Goal: Task Accomplishment & Management: Manage account settings

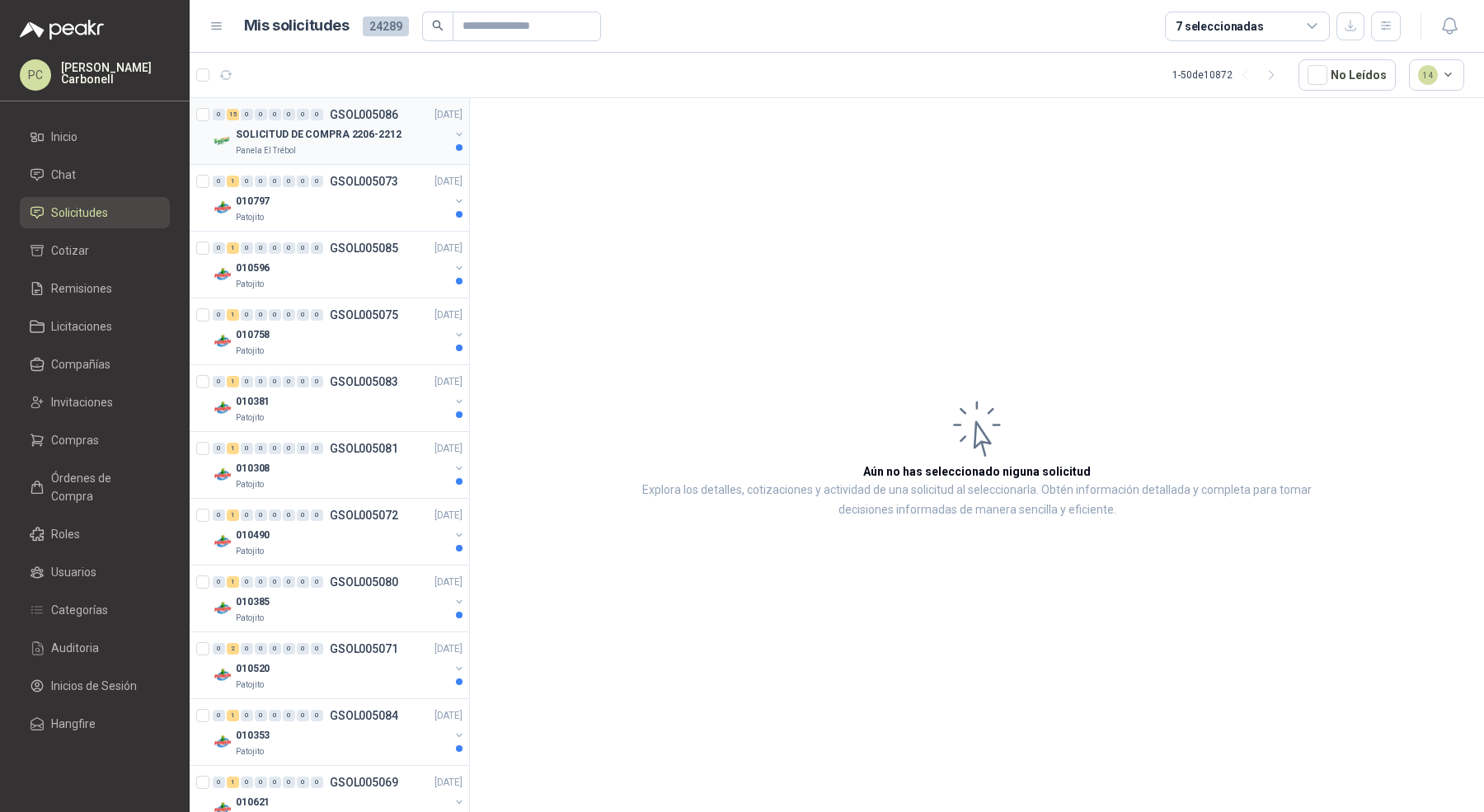
click at [354, 111] on p "GSOL005086" at bounding box center [364, 115] width 68 height 11
click at [345, 221] on div "Patojito" at bounding box center [342, 217] width 213 height 13
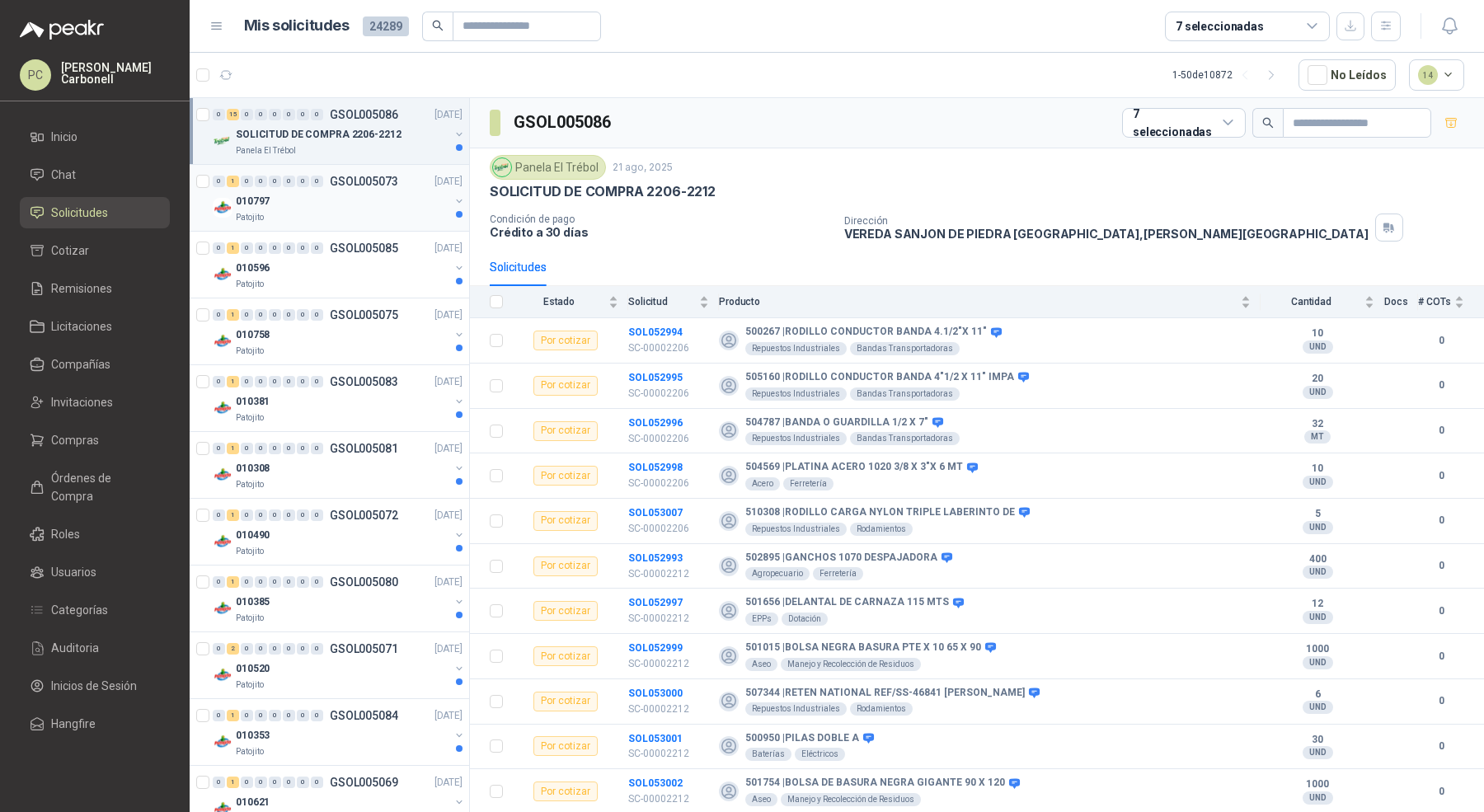
click at [345, 221] on div "Patojito" at bounding box center [342, 217] width 213 height 13
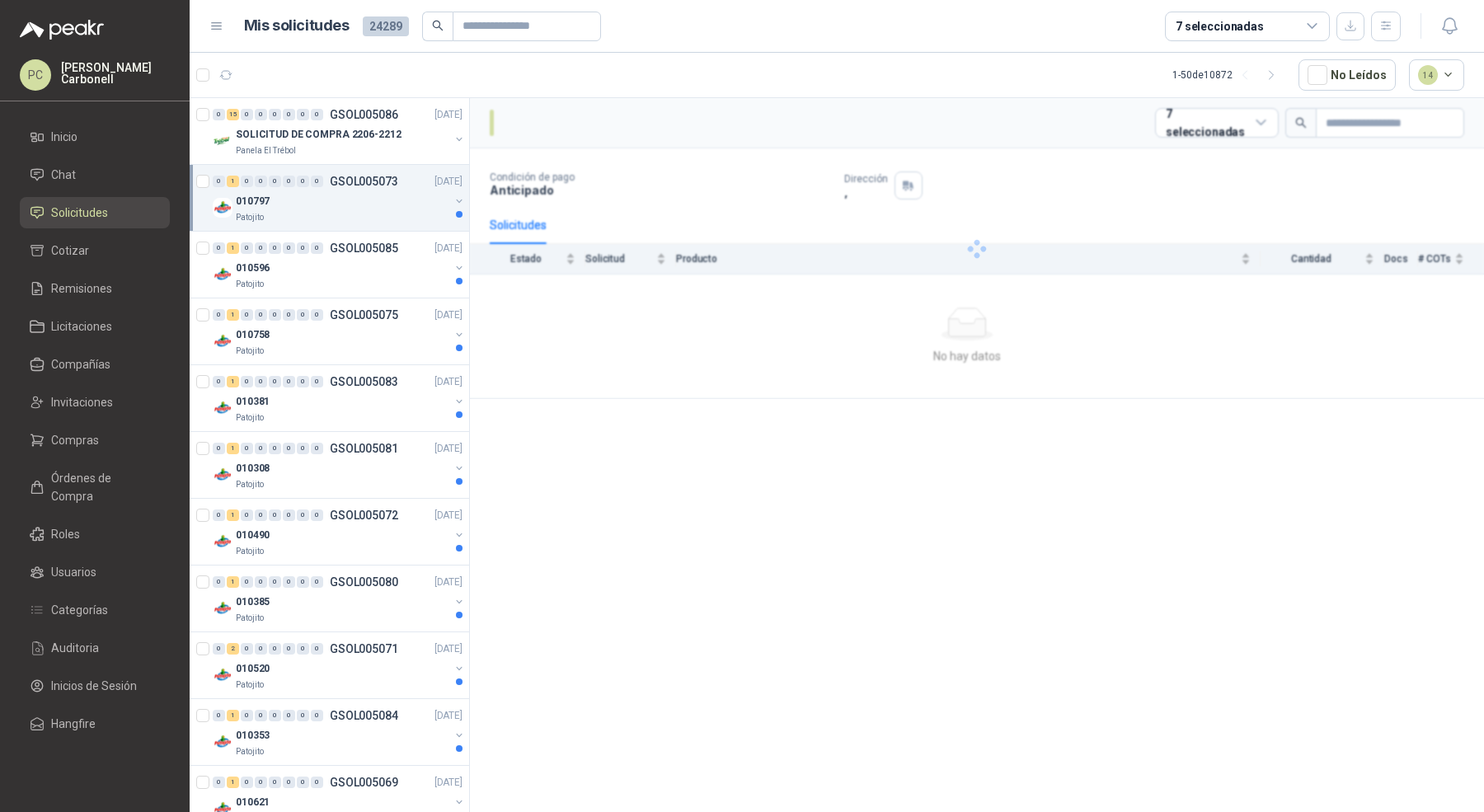
click at [345, 221] on div "Patojito" at bounding box center [342, 217] width 213 height 13
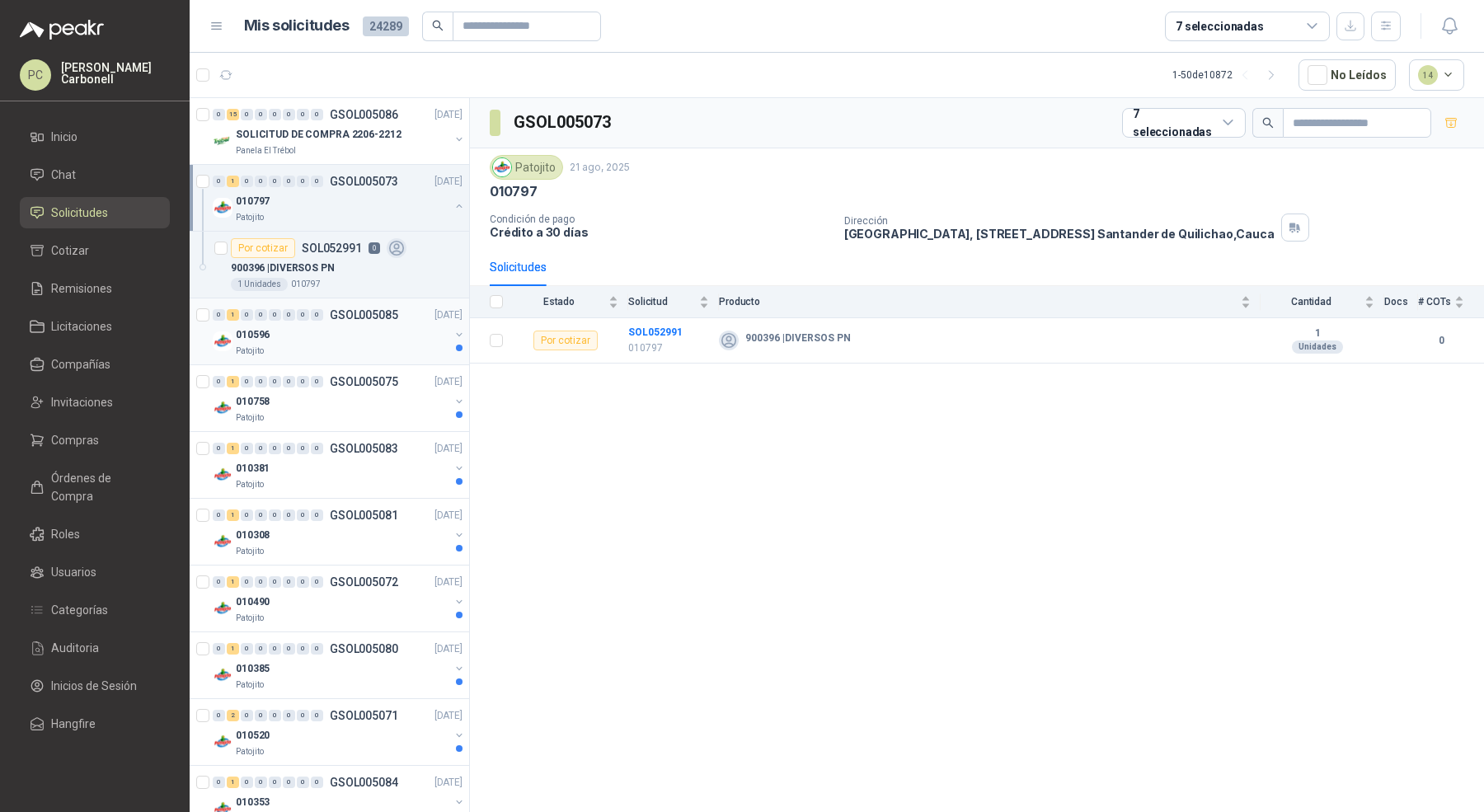
click at [347, 349] on div "Patojito" at bounding box center [342, 351] width 213 height 13
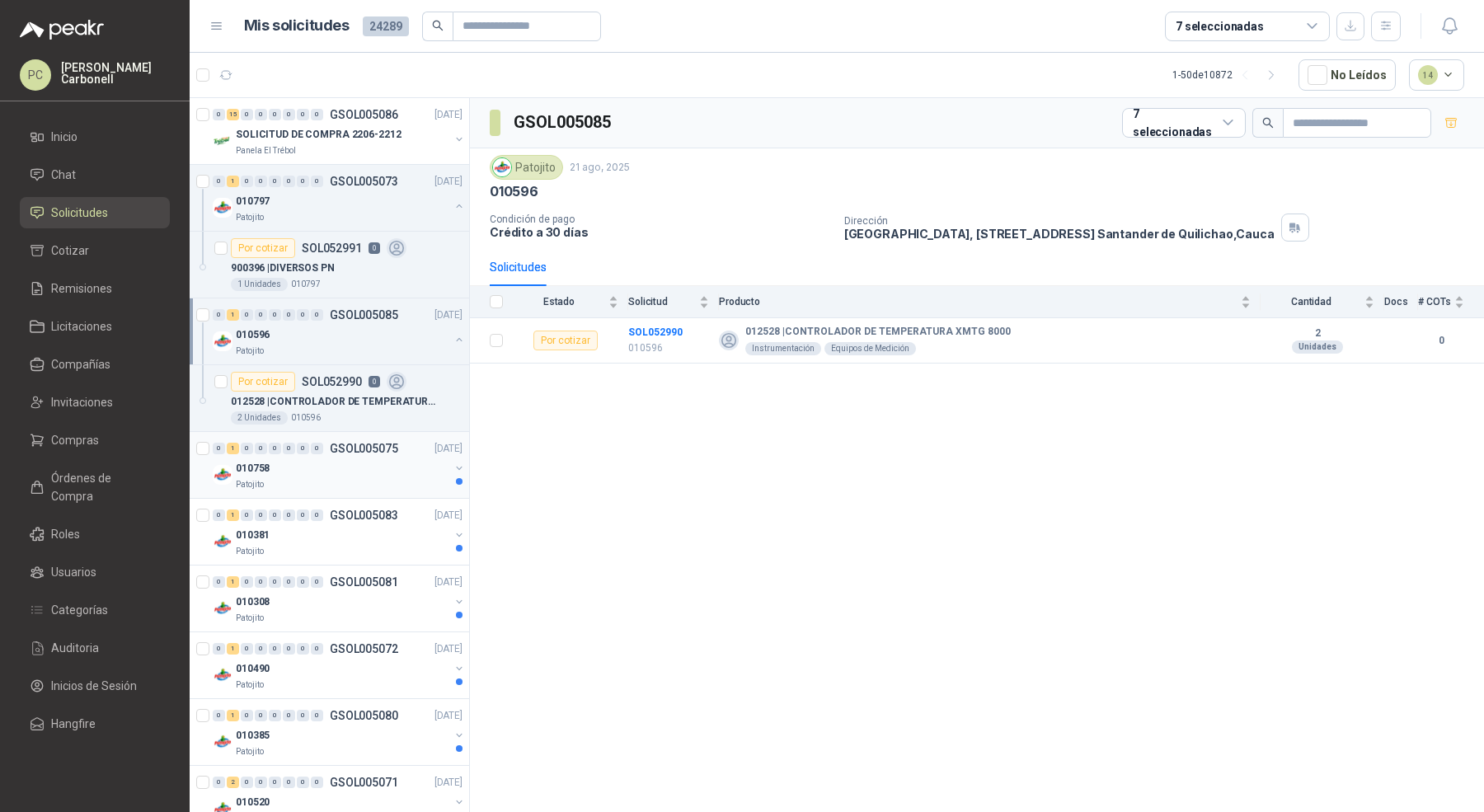
click at [364, 464] on div "010758" at bounding box center [342, 467] width 213 height 19
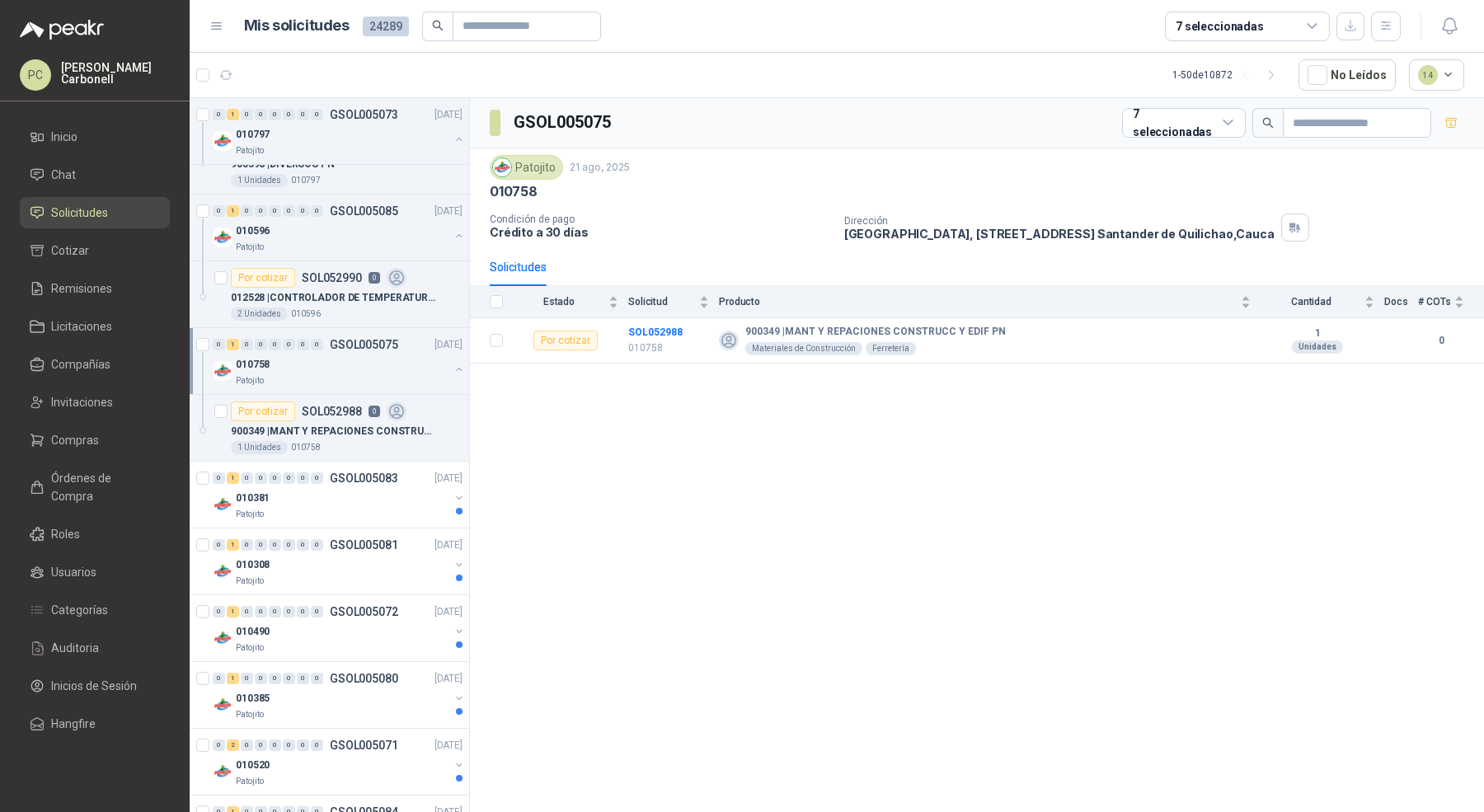
scroll to position [113, 0]
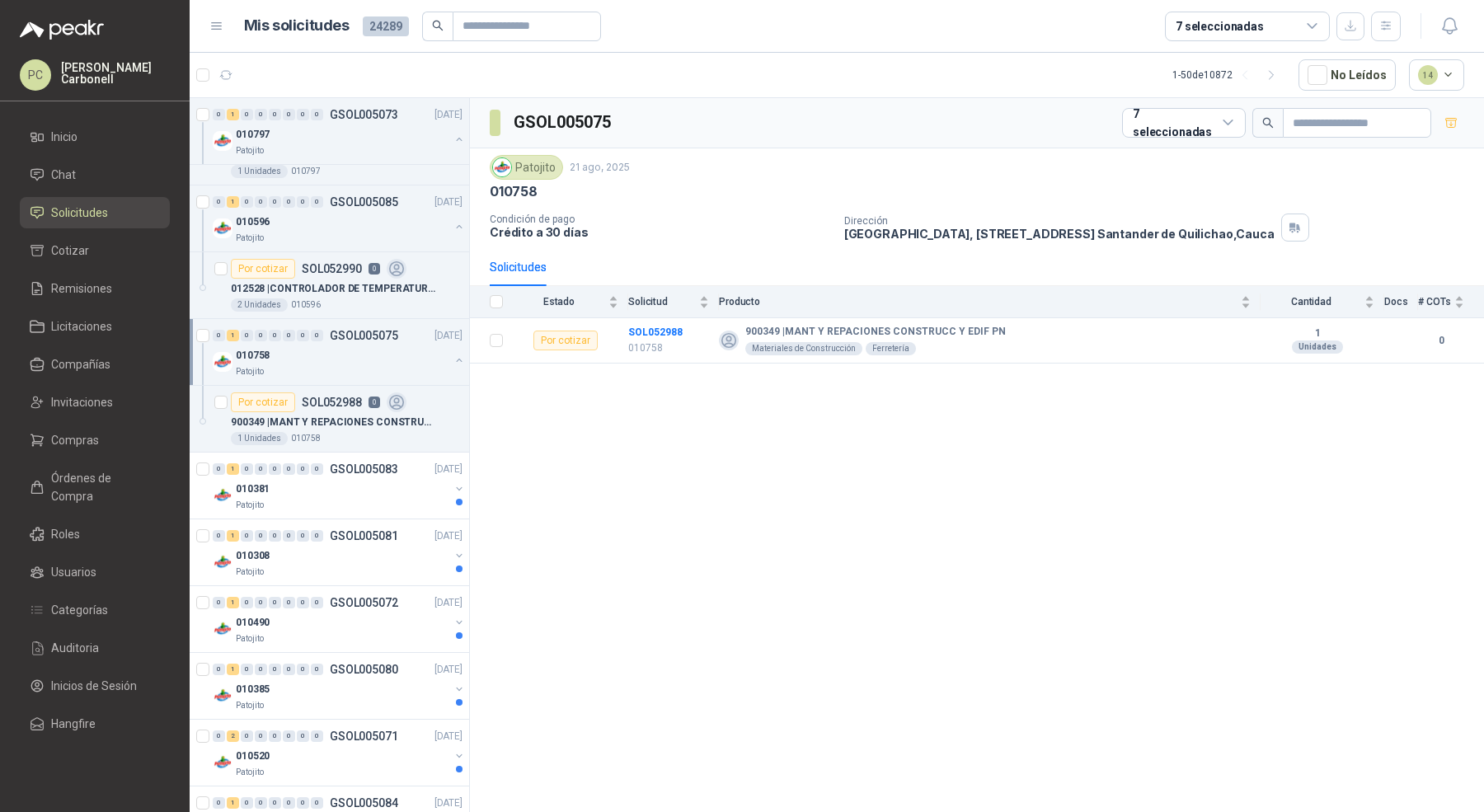
click at [364, 464] on p "GSOL005083" at bounding box center [364, 469] width 68 height 11
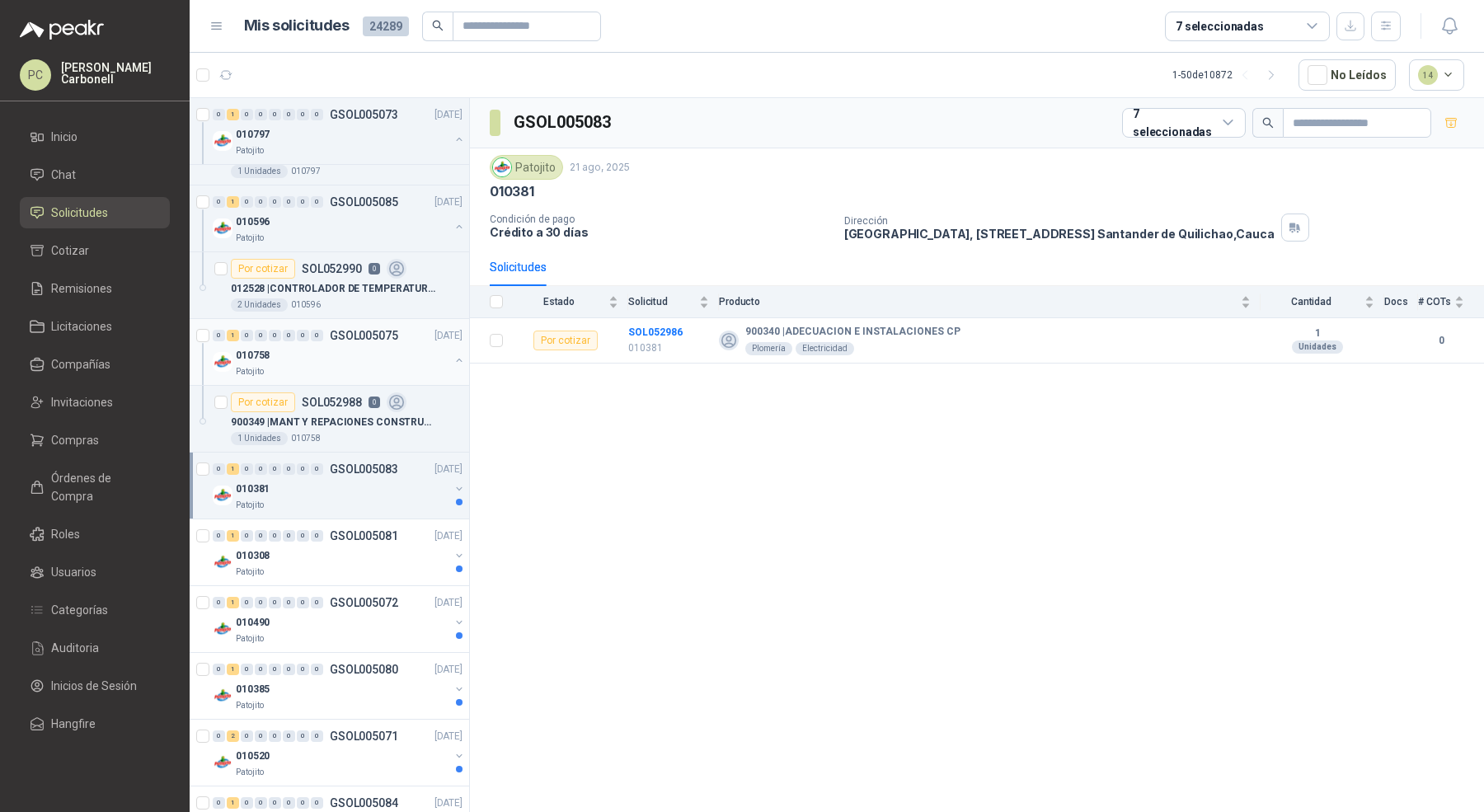
click at [364, 464] on p "GSOL005083" at bounding box center [364, 469] width 68 height 11
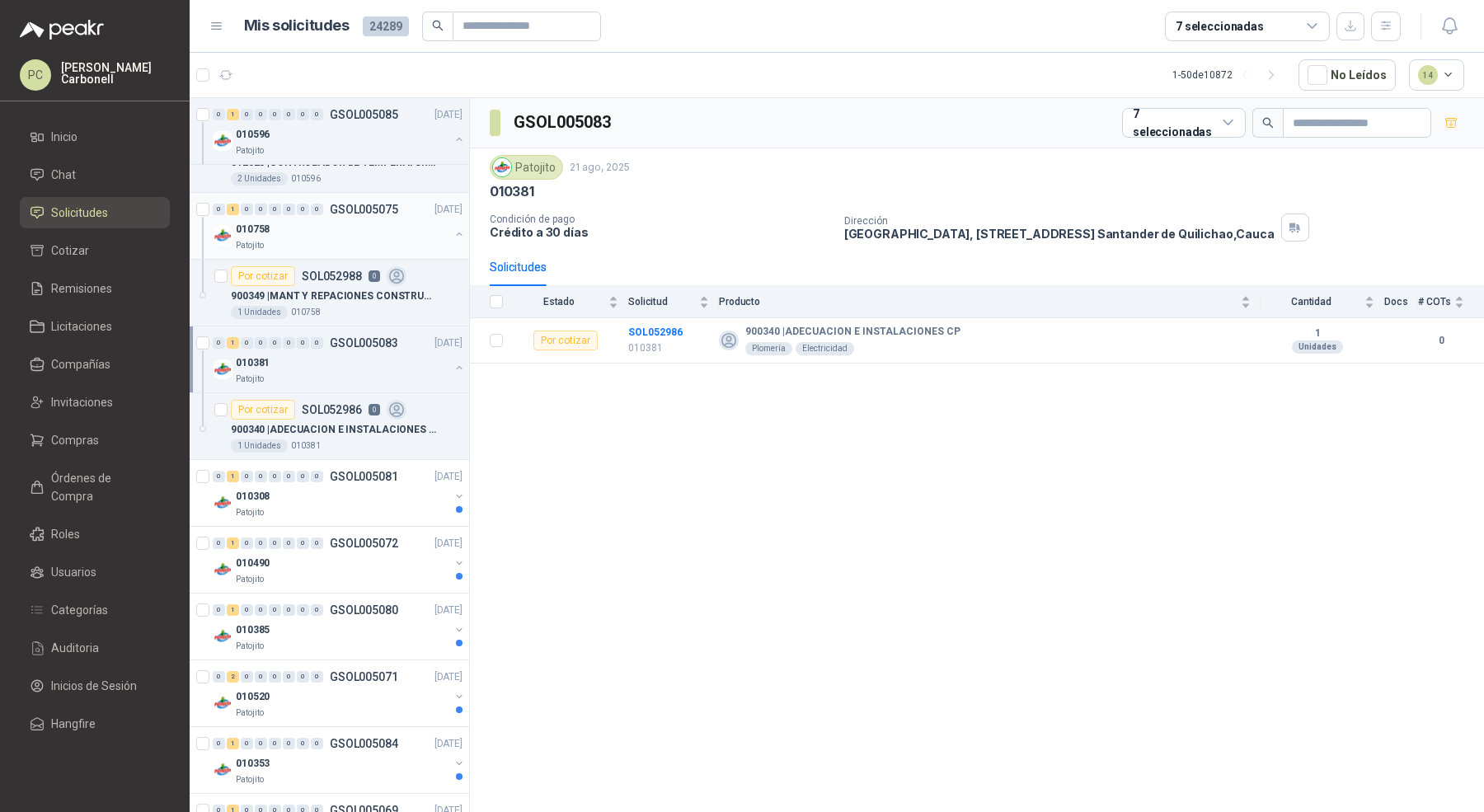
scroll to position [240, 0]
click at [364, 470] on p "GSOL005081" at bounding box center [364, 476] width 68 height 11
click at [364, 486] on div "010308" at bounding box center [342, 495] width 213 height 19
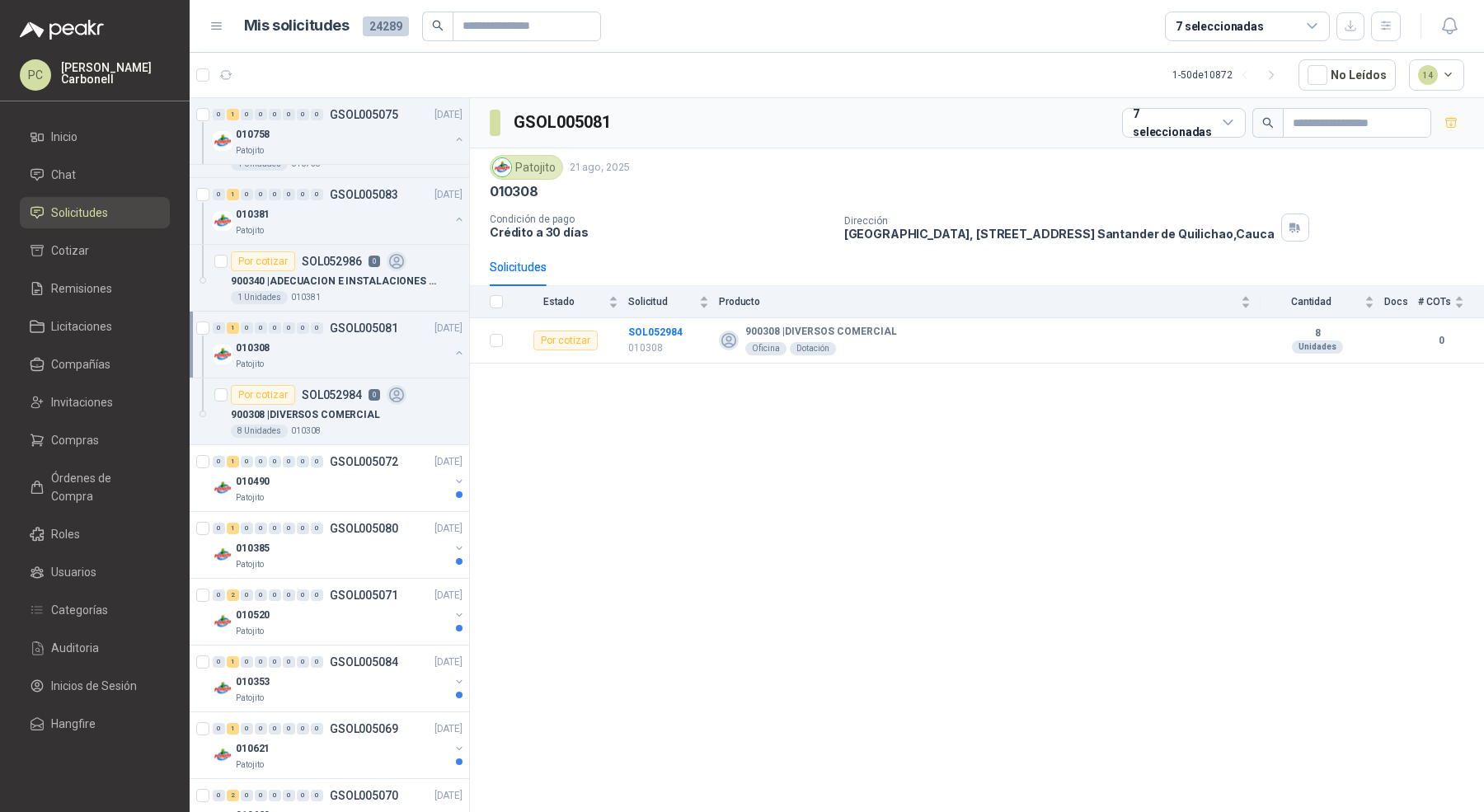
scroll to position [397, 0]
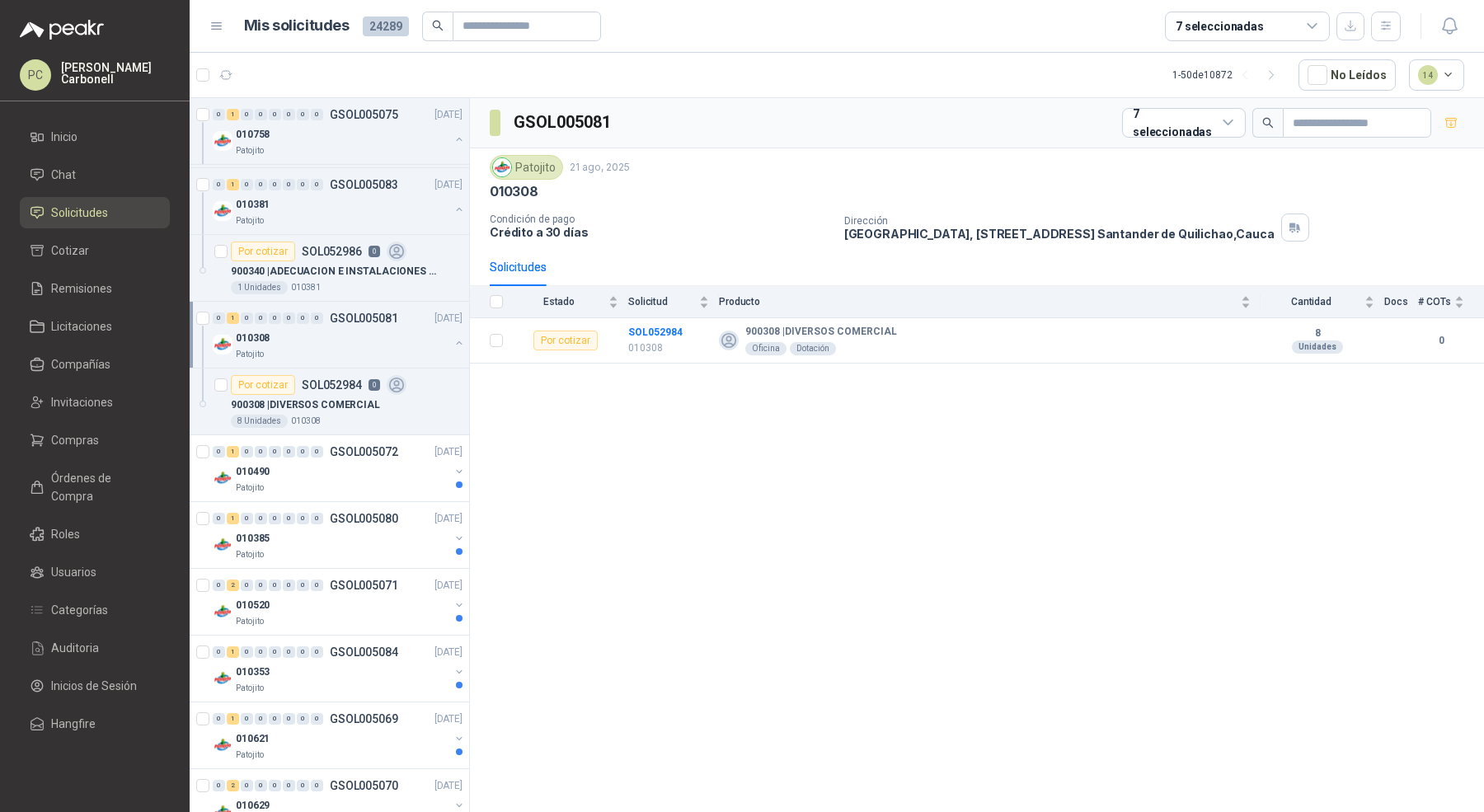
click at [364, 486] on div "Patojito" at bounding box center [342, 488] width 213 height 13
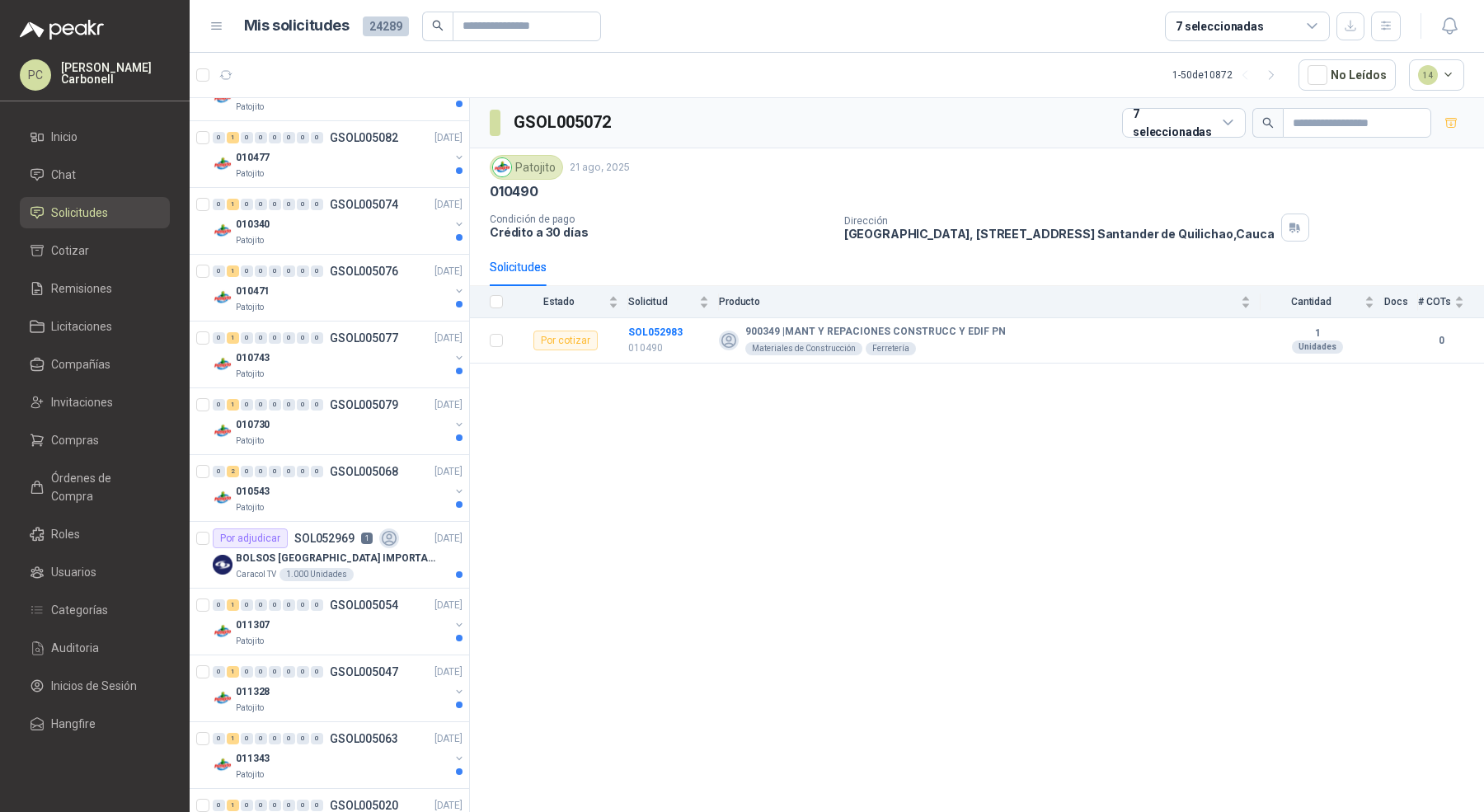
scroll to position [1312, 0]
click at [121, 371] on li "Compañías" at bounding box center [94, 365] width 130 height 18
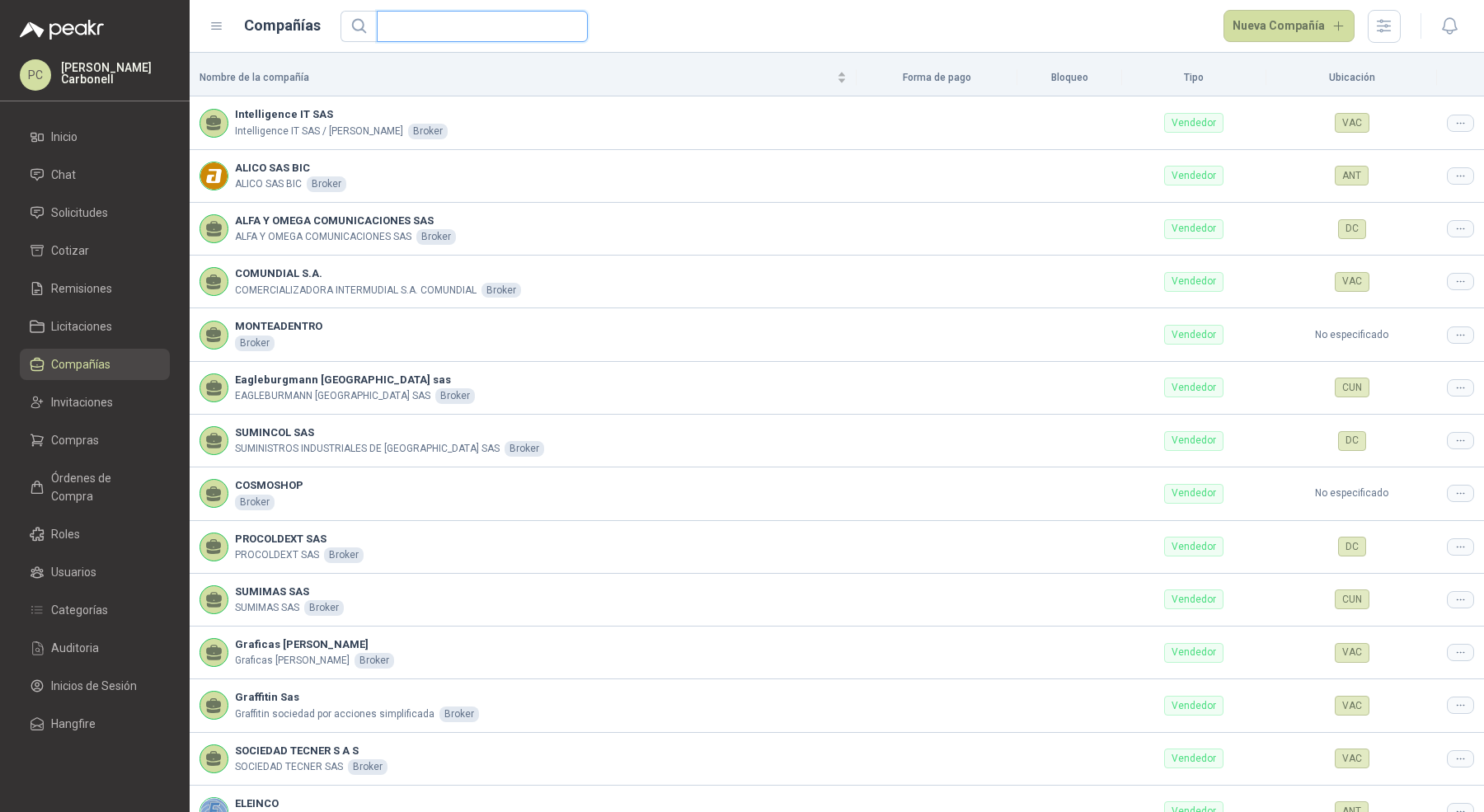
click at [441, 36] on input "text" at bounding box center [476, 26] width 178 height 30
click at [441, 36] on input "*****" at bounding box center [476, 26] width 178 height 30
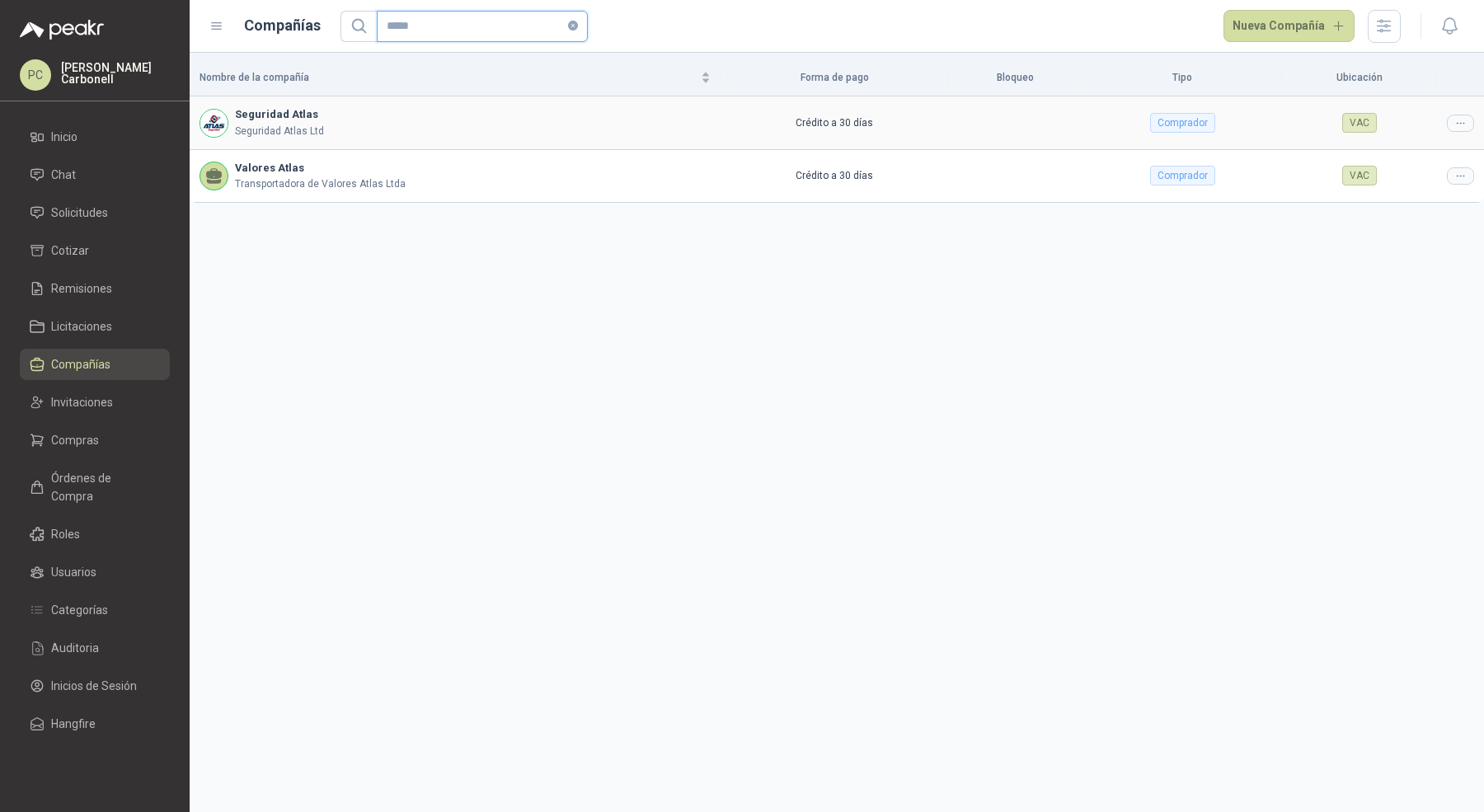
type input "*****"
click at [1449, 120] on div at bounding box center [1460, 123] width 27 height 18
click at [1441, 147] on span "Editar compañía" at bounding box center [1418, 151] width 85 height 18
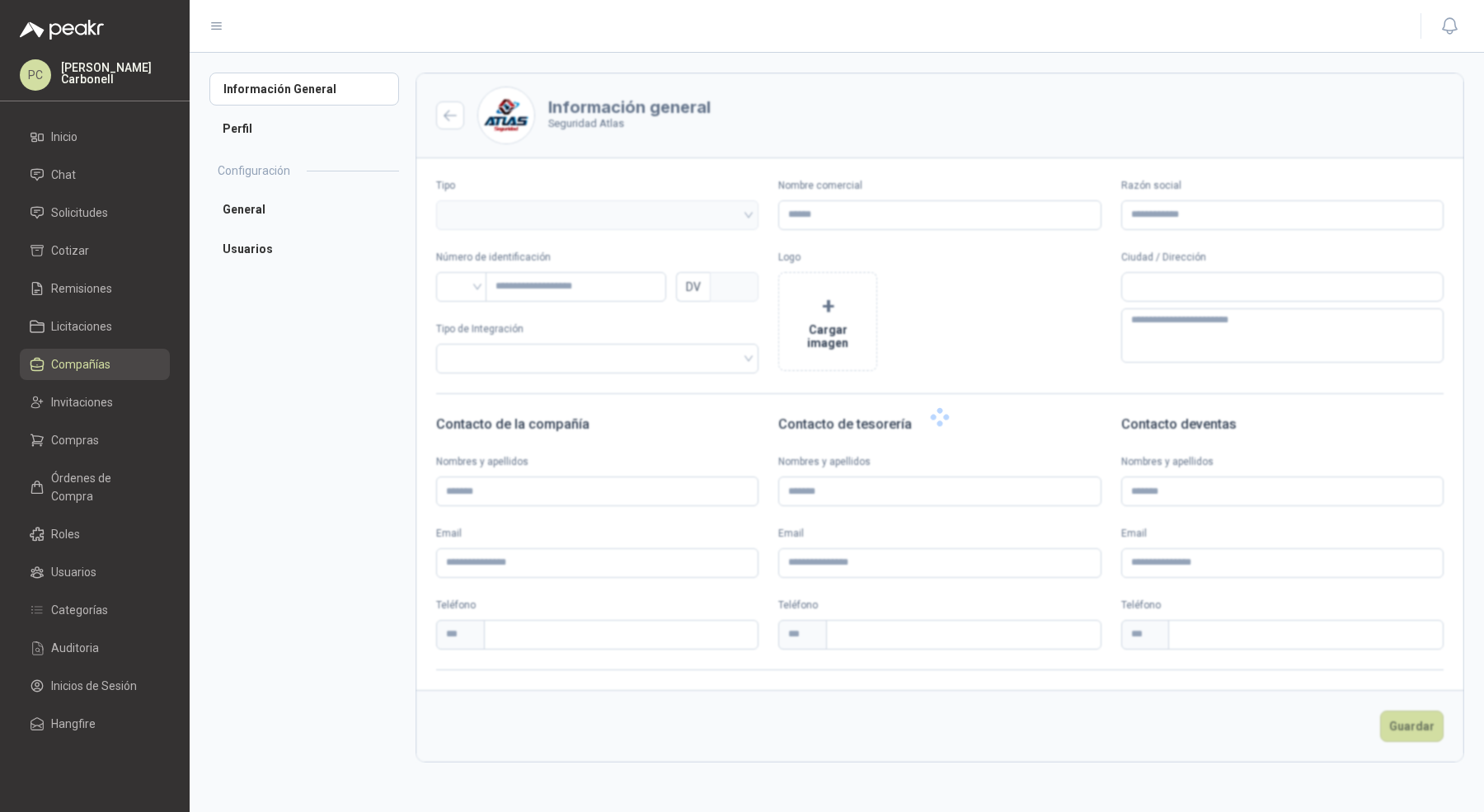
type input "**********"
type input "*********"
type input "*"
type textarea "**********"
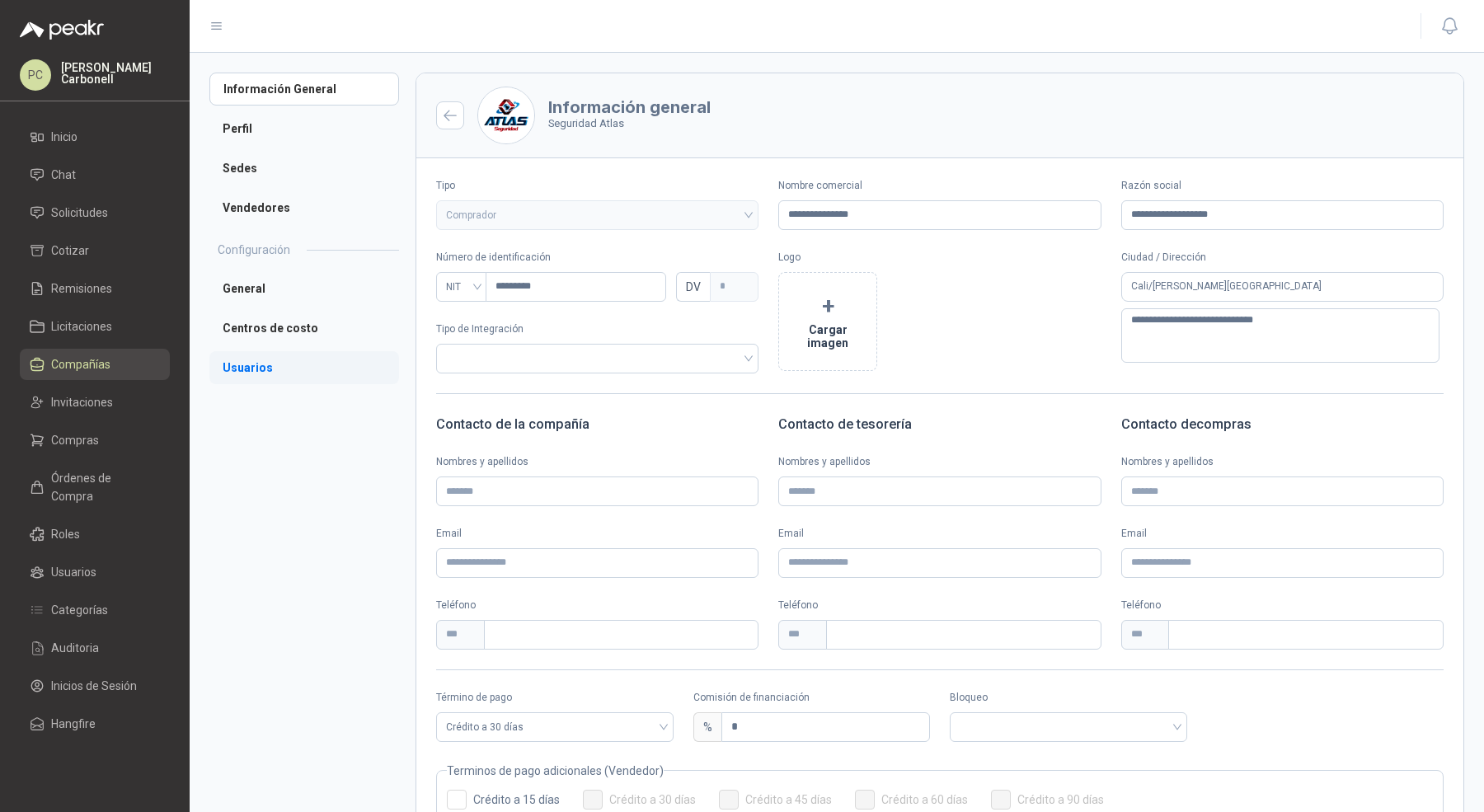
click at [269, 381] on li "Usuarios" at bounding box center [304, 368] width 189 height 33
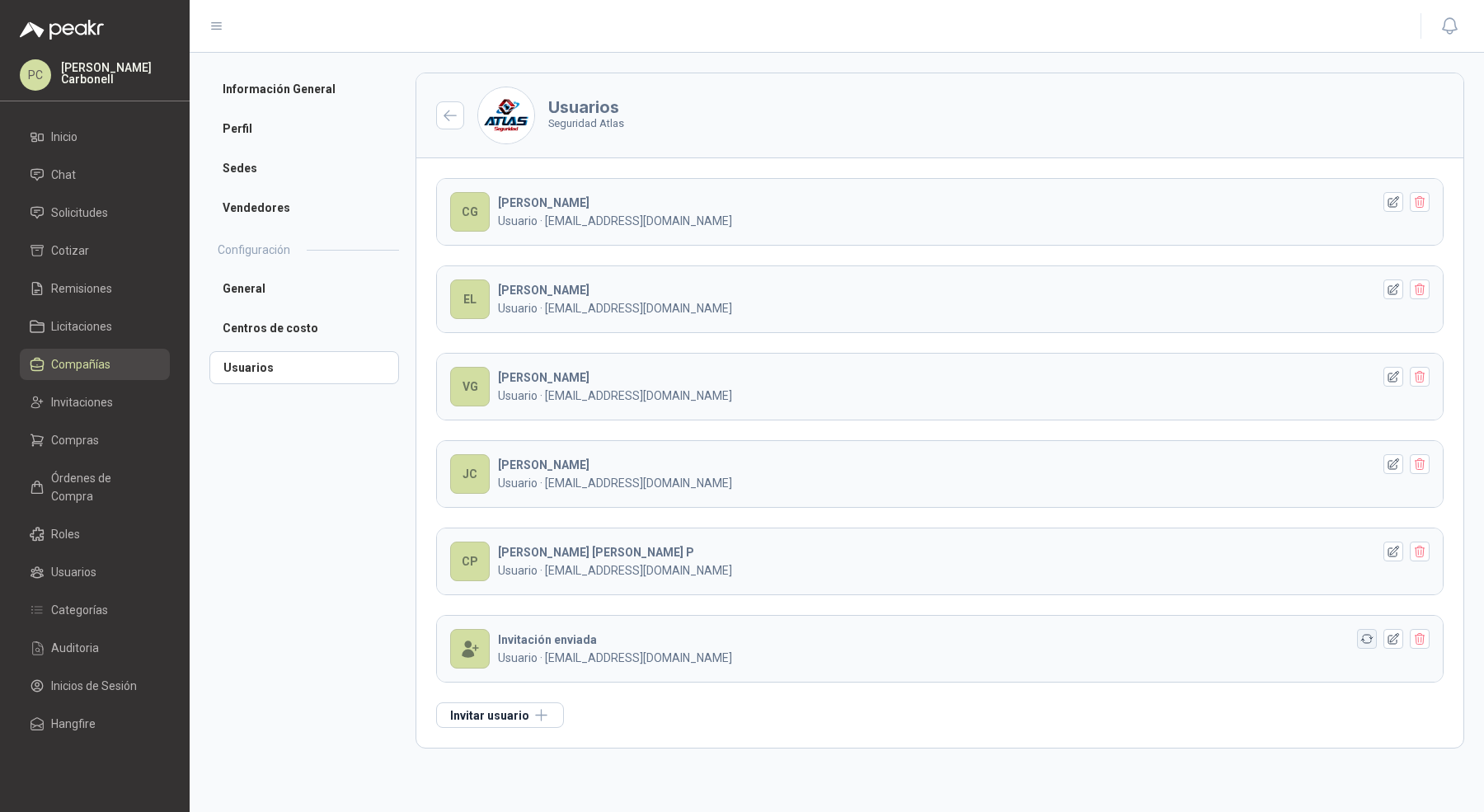
click at [1368, 635] on icon "button" at bounding box center [1367, 638] width 14 height 14
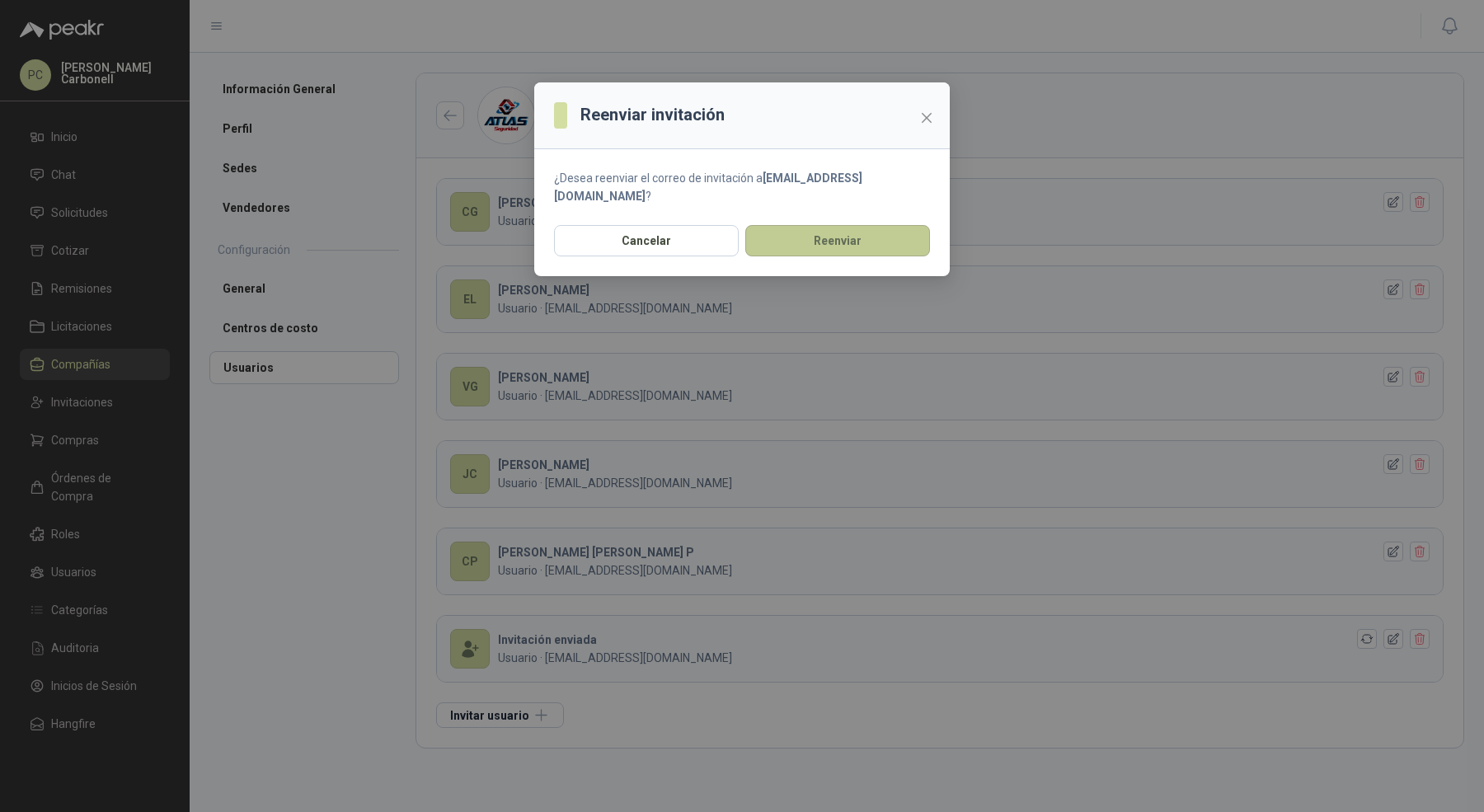
click at [832, 225] on button "Reenviar" at bounding box center [838, 241] width 185 height 31
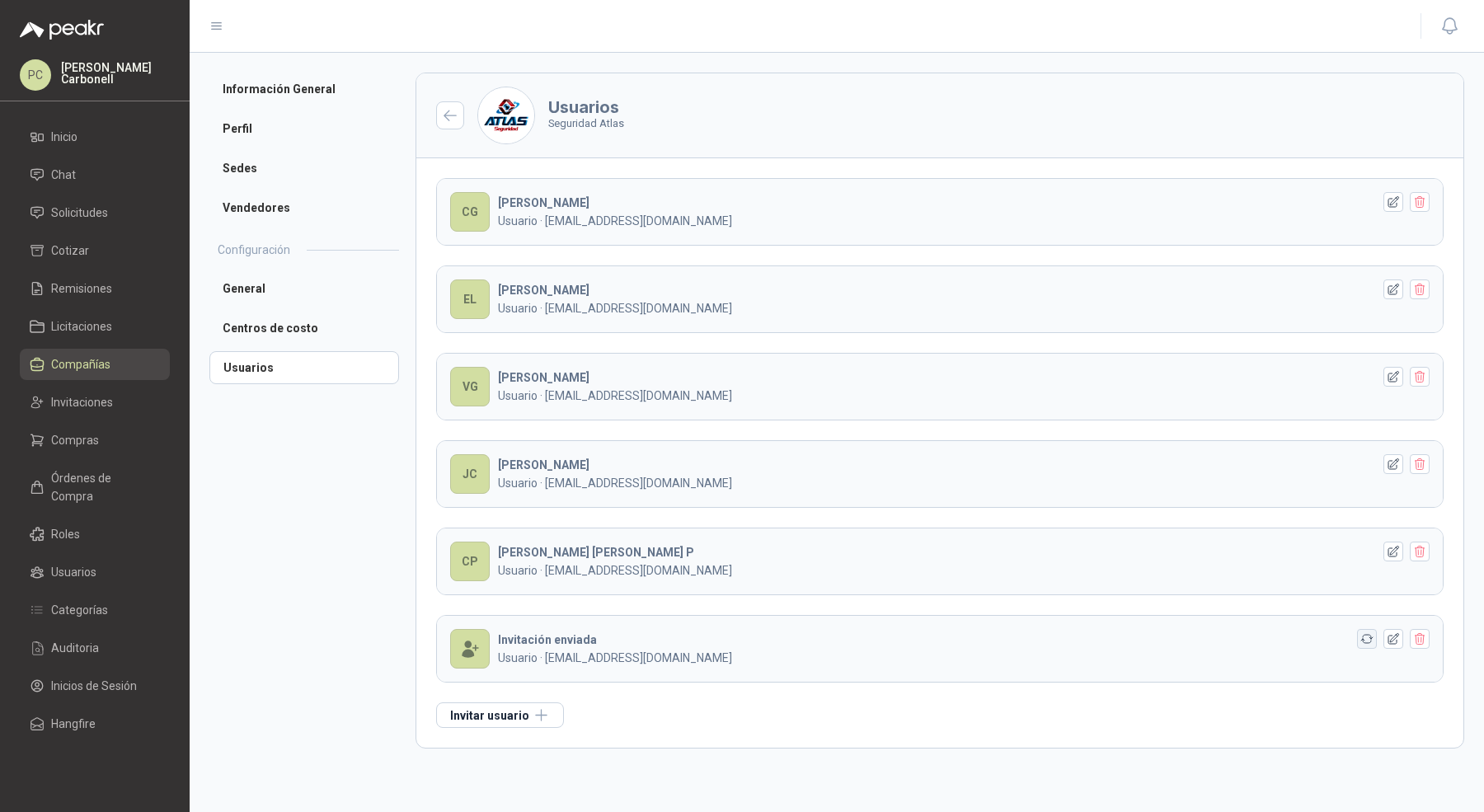
click at [1368, 636] on icon "button" at bounding box center [1367, 638] width 14 height 14
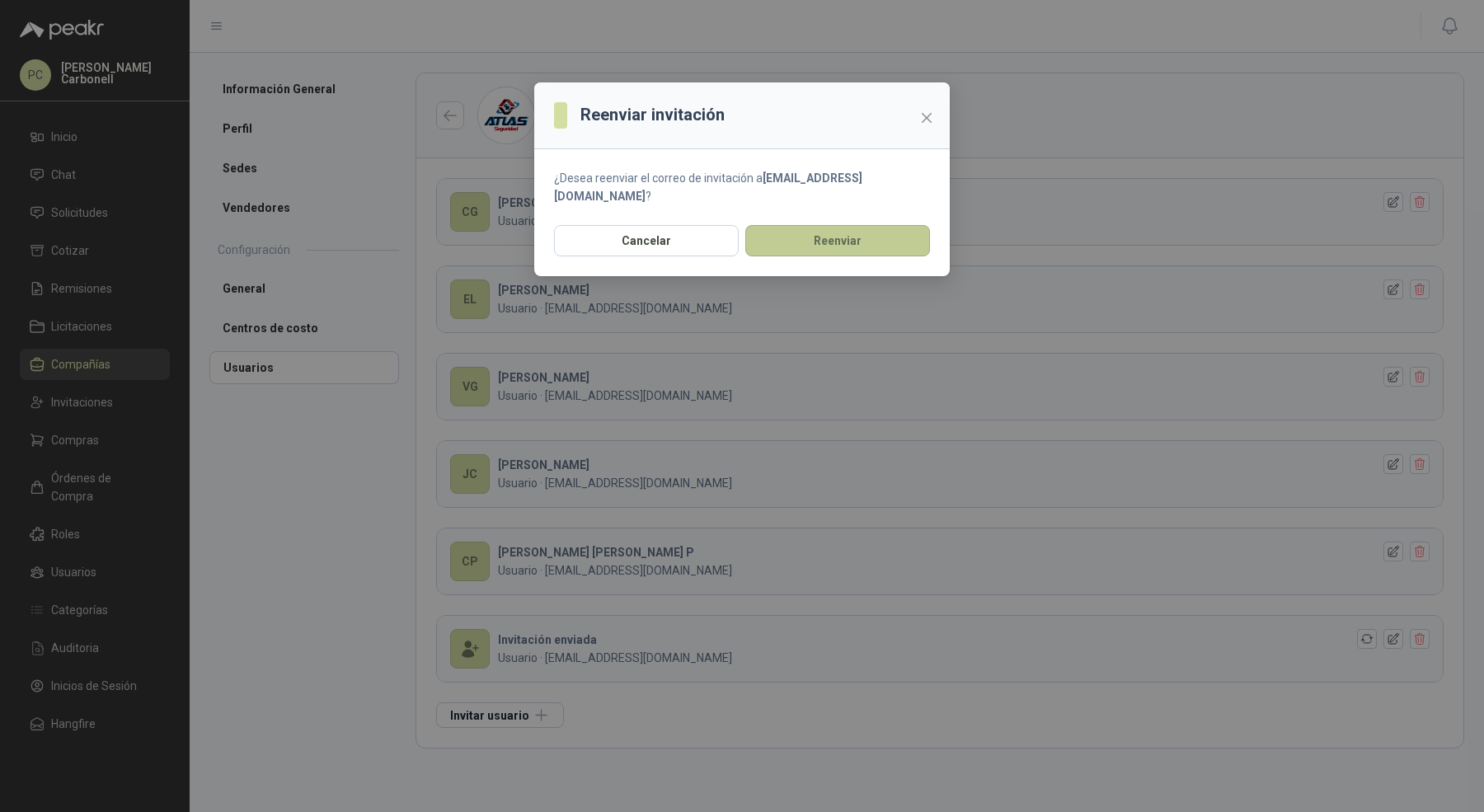
click at [806, 226] on button "Reenviar" at bounding box center [838, 241] width 185 height 31
